Goal: Task Accomplishment & Management: Manage account settings

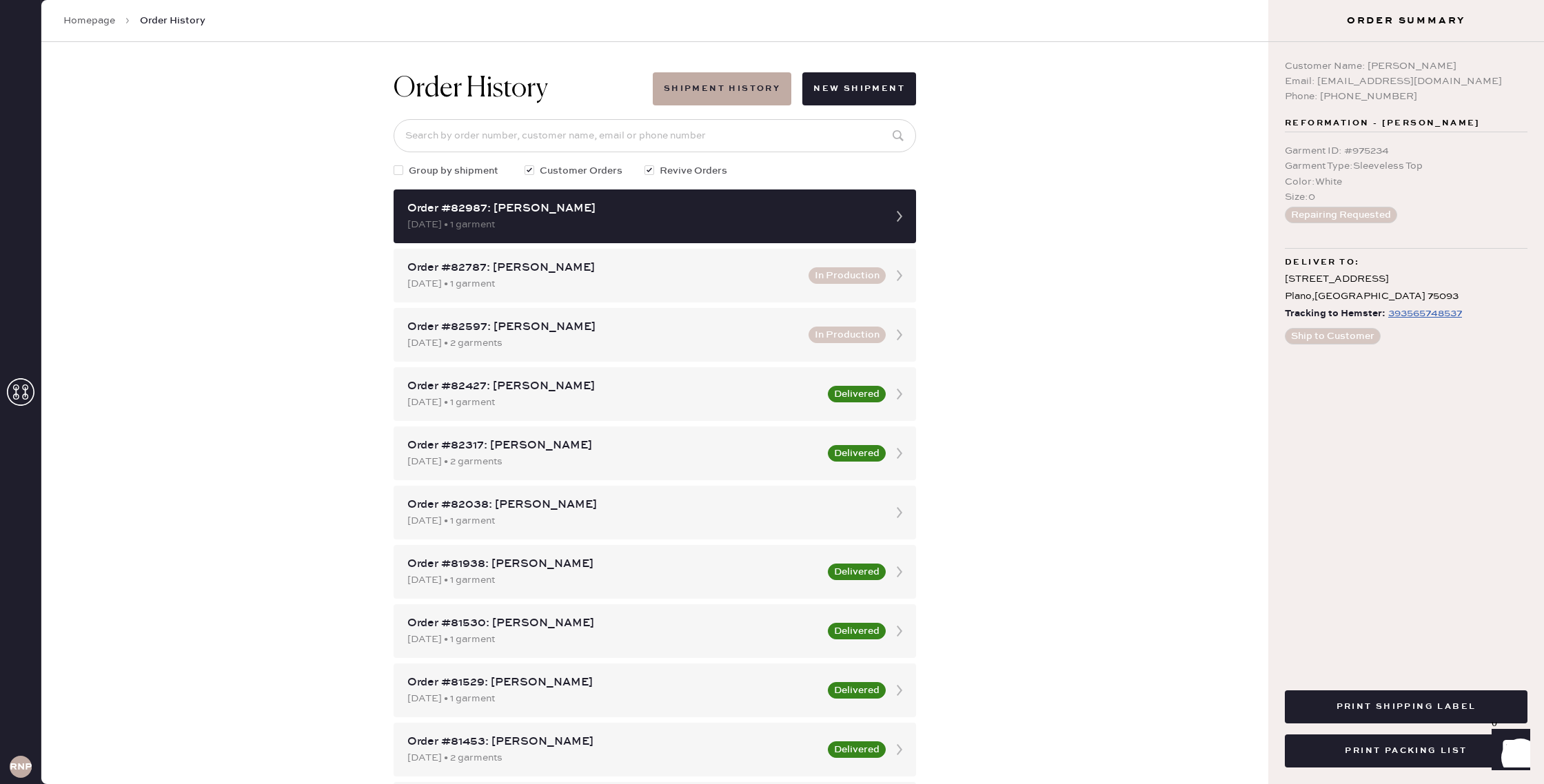
click at [95, 22] on link "Homepage" at bounding box center [89, 21] width 52 height 14
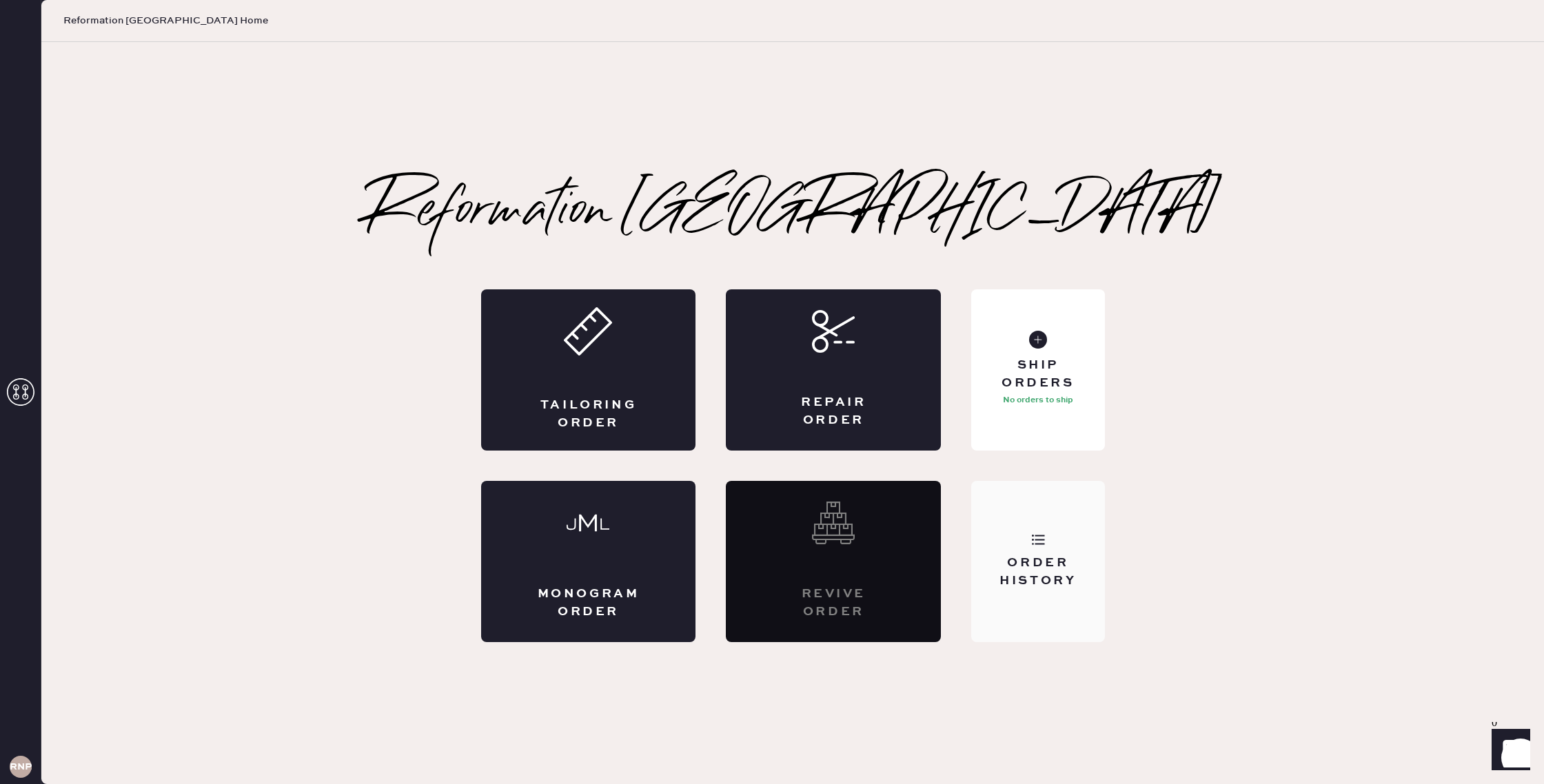
click at [1033, 549] on div "Order History" at bounding box center [1038, 561] width 133 height 162
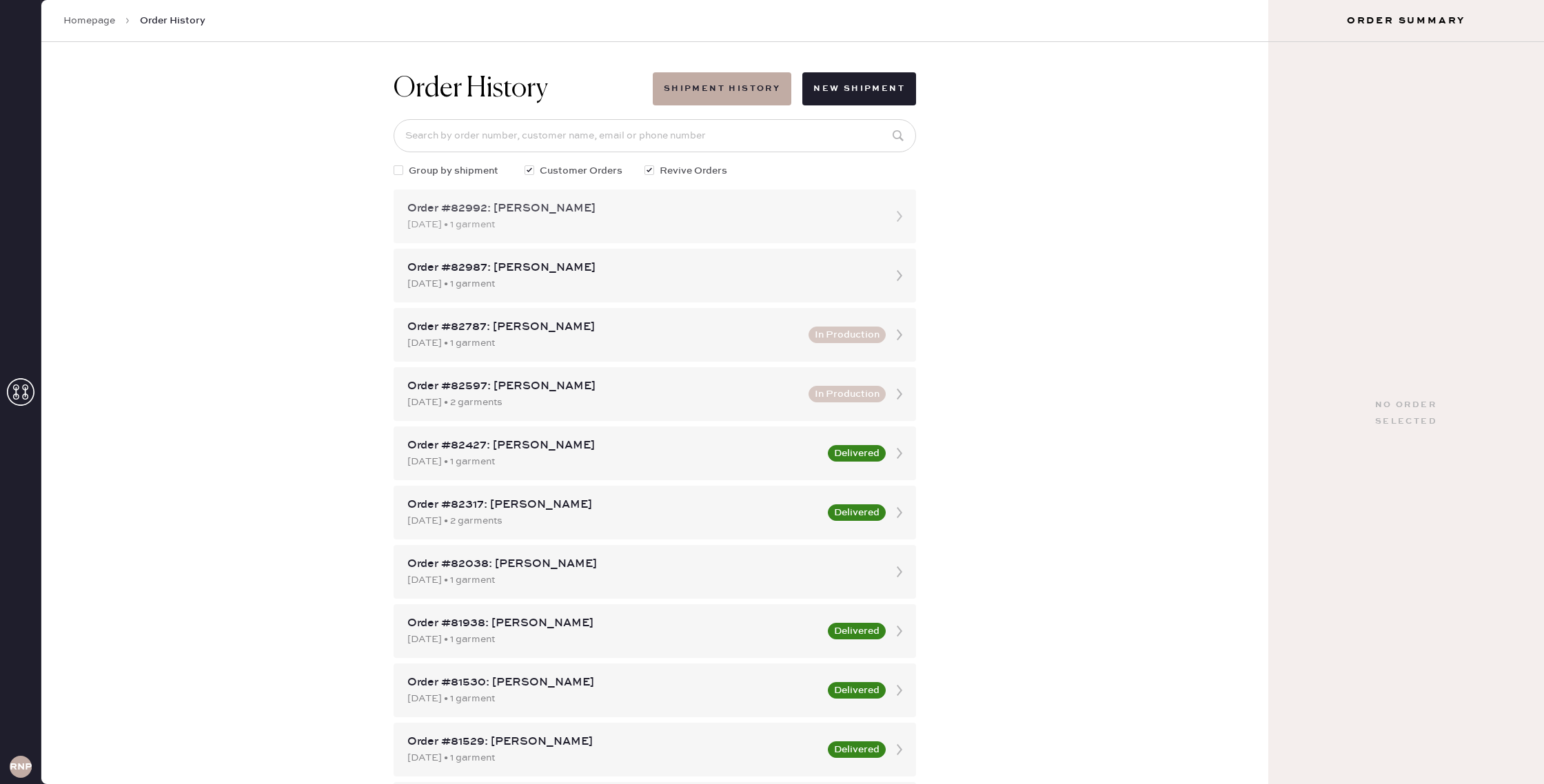
click at [643, 220] on div "[DATE] • 1 garment" at bounding box center [642, 225] width 470 height 15
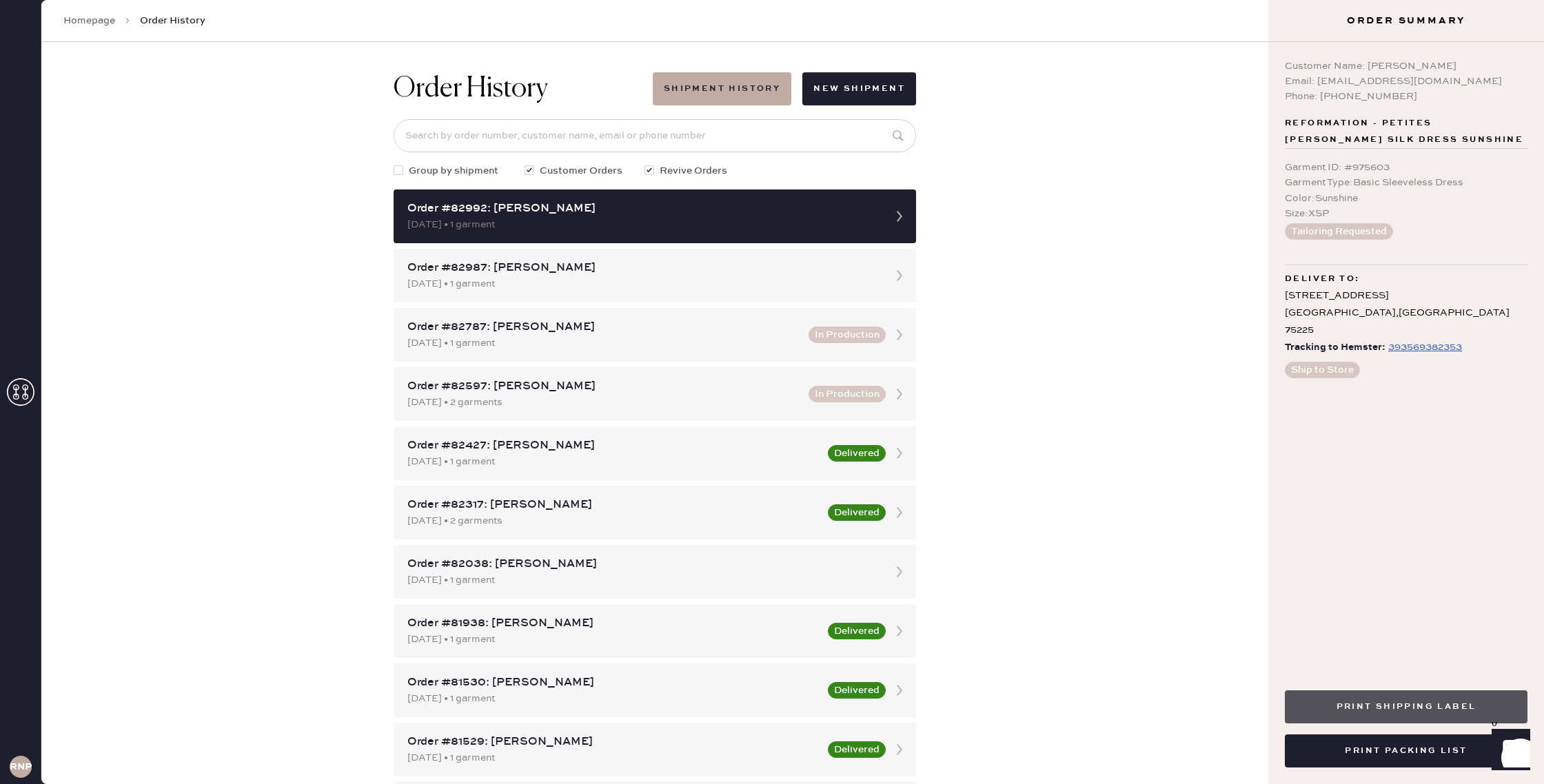
click at [1418, 713] on button "Print Shipping Label" at bounding box center [1406, 707] width 243 height 33
drag, startPoint x: 1410, startPoint y: 757, endPoint x: 1387, endPoint y: 783, distance: 34.7
click at [1410, 756] on button "Print Packing List" at bounding box center [1406, 751] width 243 height 33
click at [250, 112] on div "Order History Shipment History New Shipment Group by shipment Customer Orders R…" at bounding box center [655, 413] width 1227 height 742
click at [847, 270] on div "Order #82987: [PERSON_NAME]" at bounding box center [642, 268] width 470 height 17
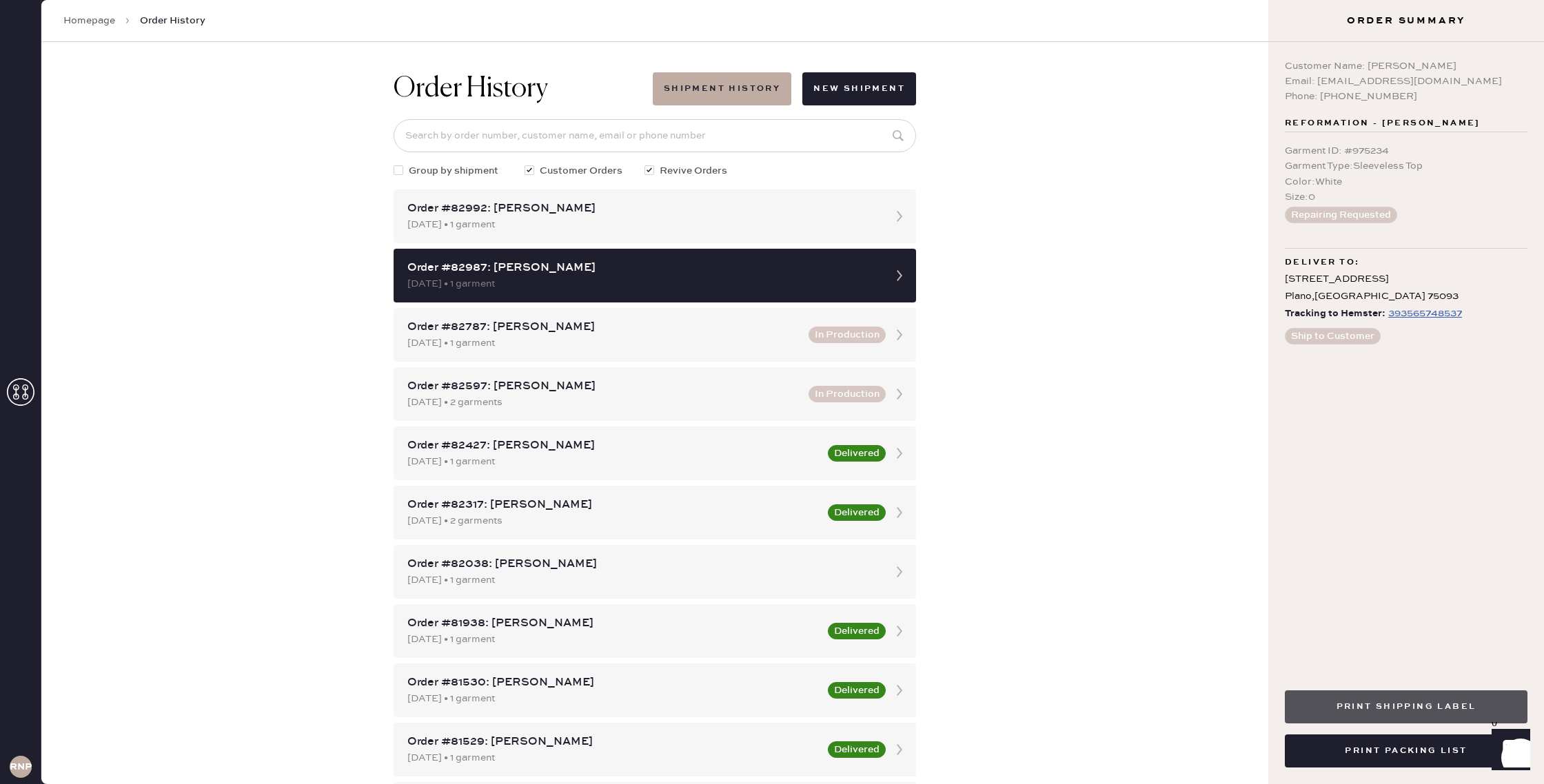
click at [1418, 715] on button "Print Shipping Label" at bounding box center [1406, 707] width 243 height 33
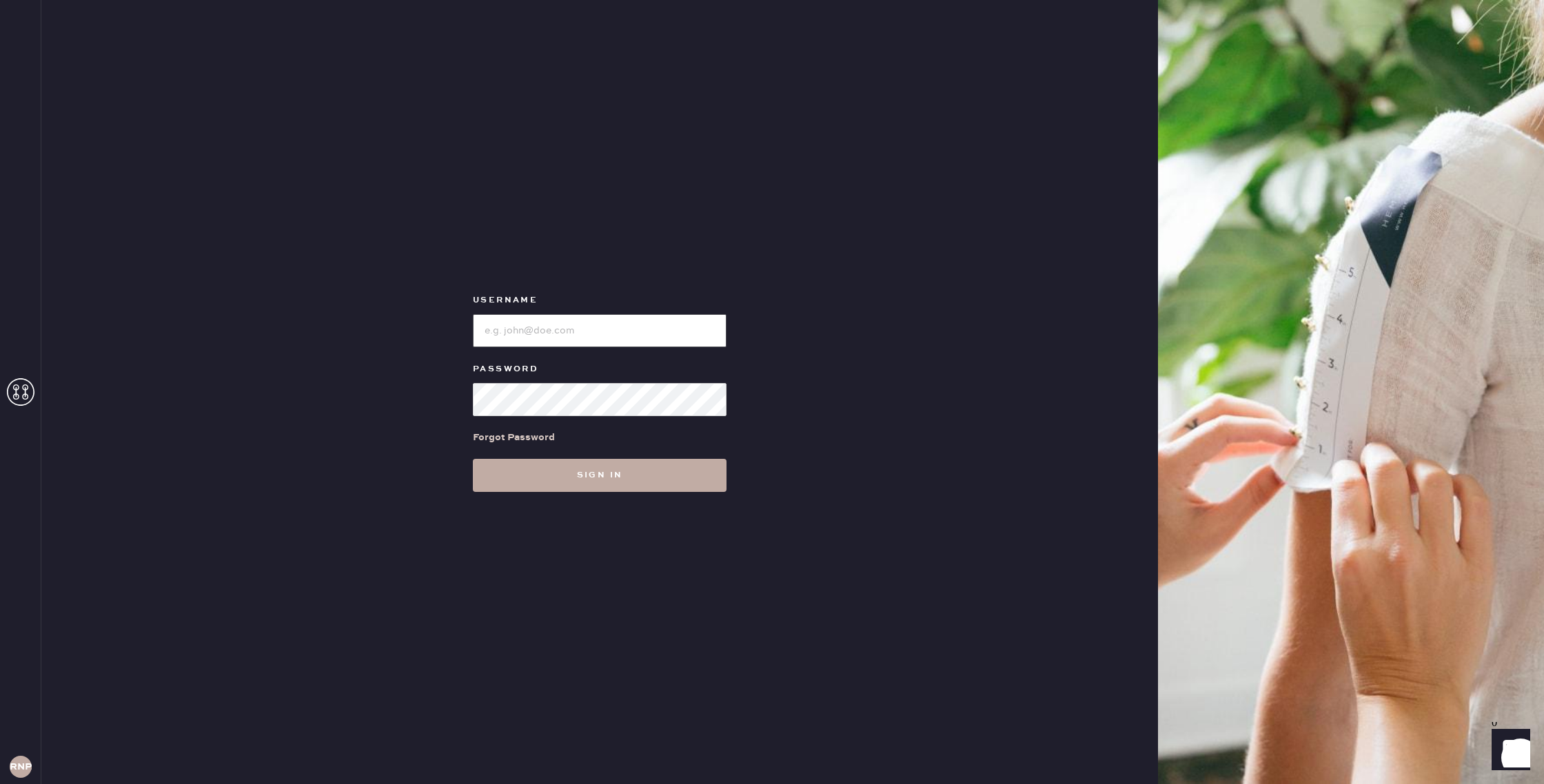
type input "reformationnorthpark"
click at [554, 469] on button "Sign in" at bounding box center [600, 476] width 254 height 33
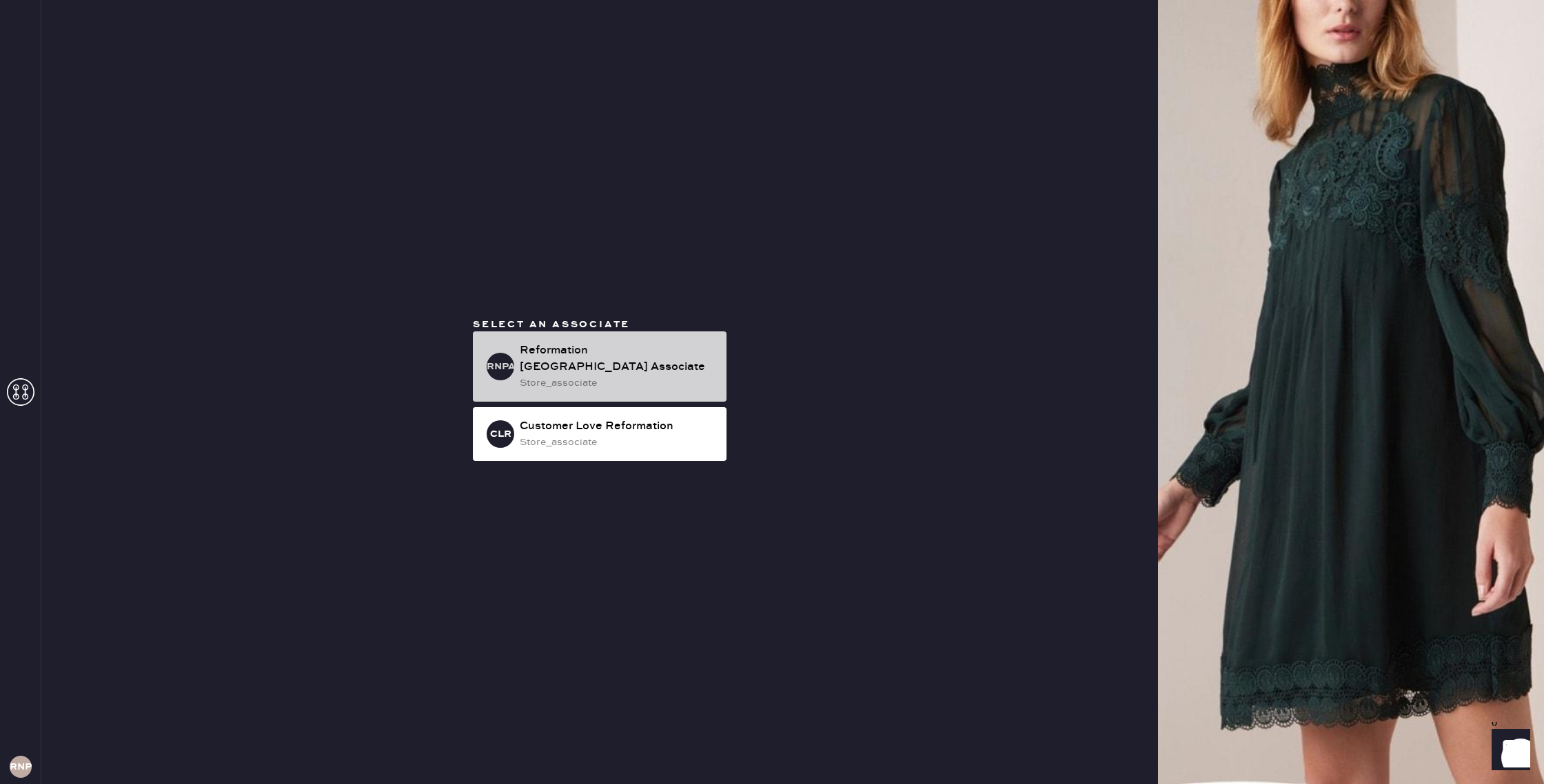
drag, startPoint x: 651, startPoint y: 364, endPoint x: 644, endPoint y: 375, distance: 13.0
click at [650, 364] on div "Reformation North Park Associate" at bounding box center [617, 359] width 196 height 33
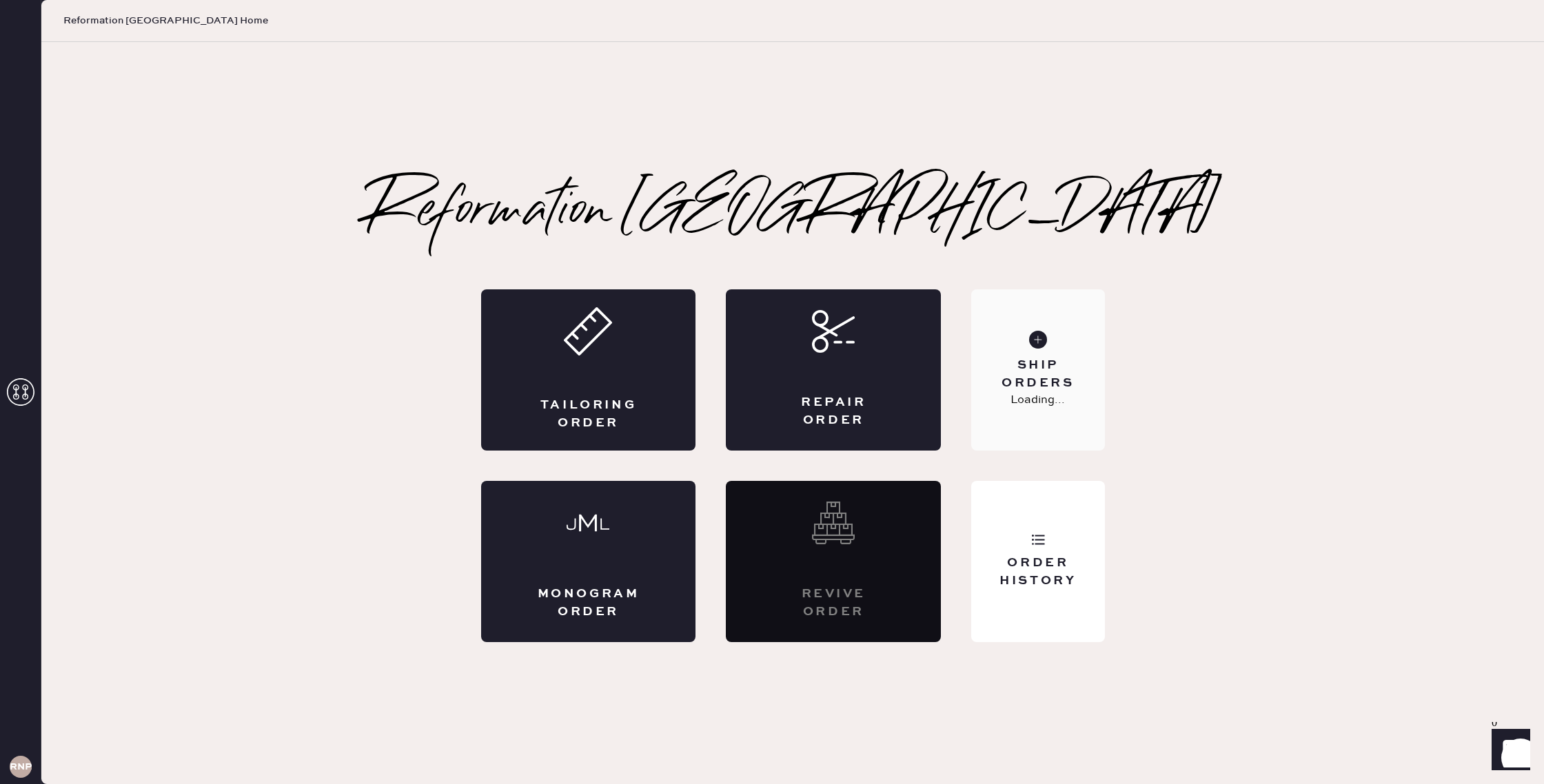
click at [1064, 424] on div "Ship Orders Loading..." at bounding box center [1038, 369] width 133 height 162
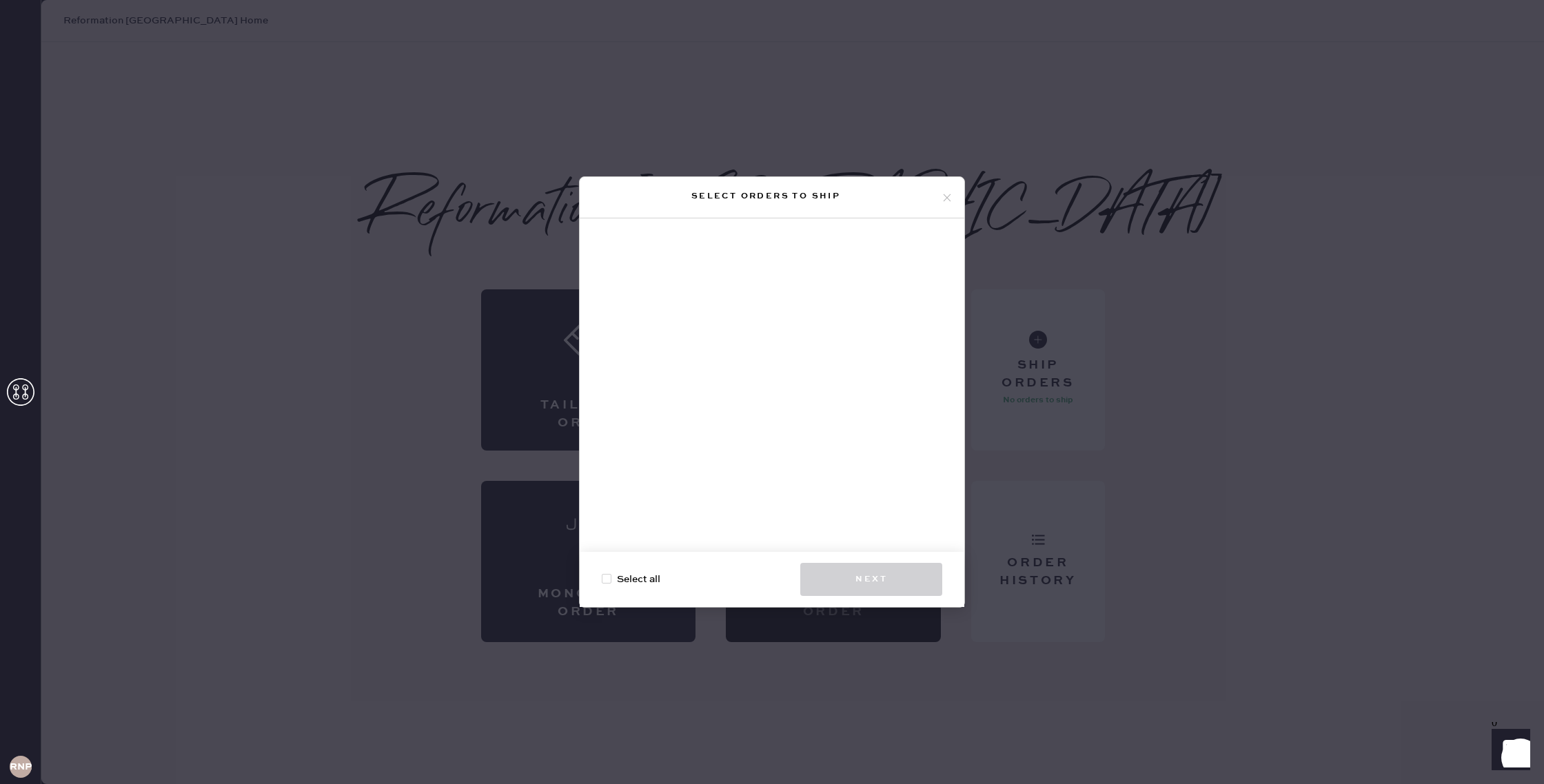
click at [946, 193] on icon at bounding box center [947, 198] width 12 height 12
